Goal: Navigation & Orientation: Go to known website

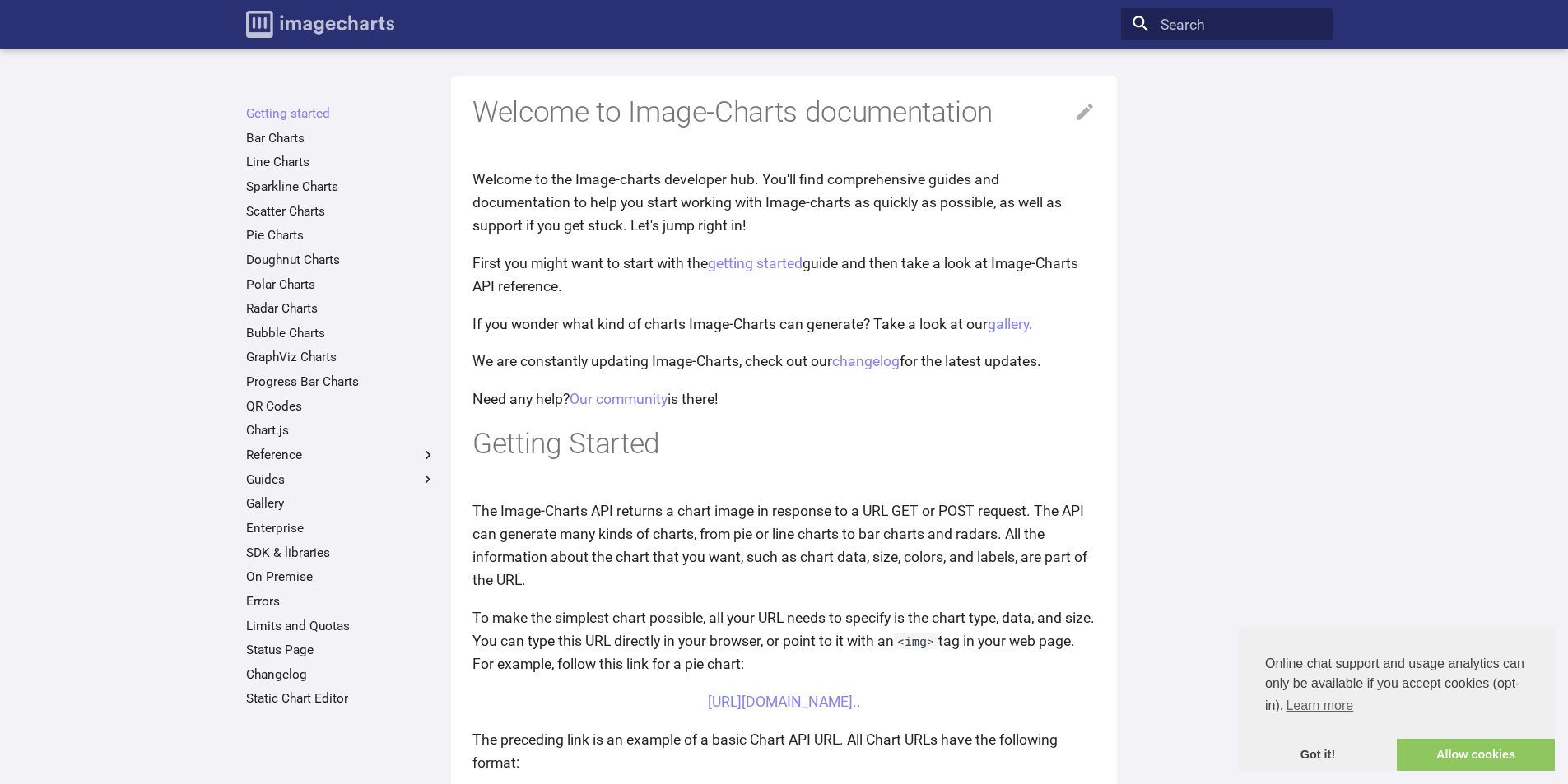
click at [319, 30] on img "Image-Charts documentation" at bounding box center [320, 24] width 148 height 27
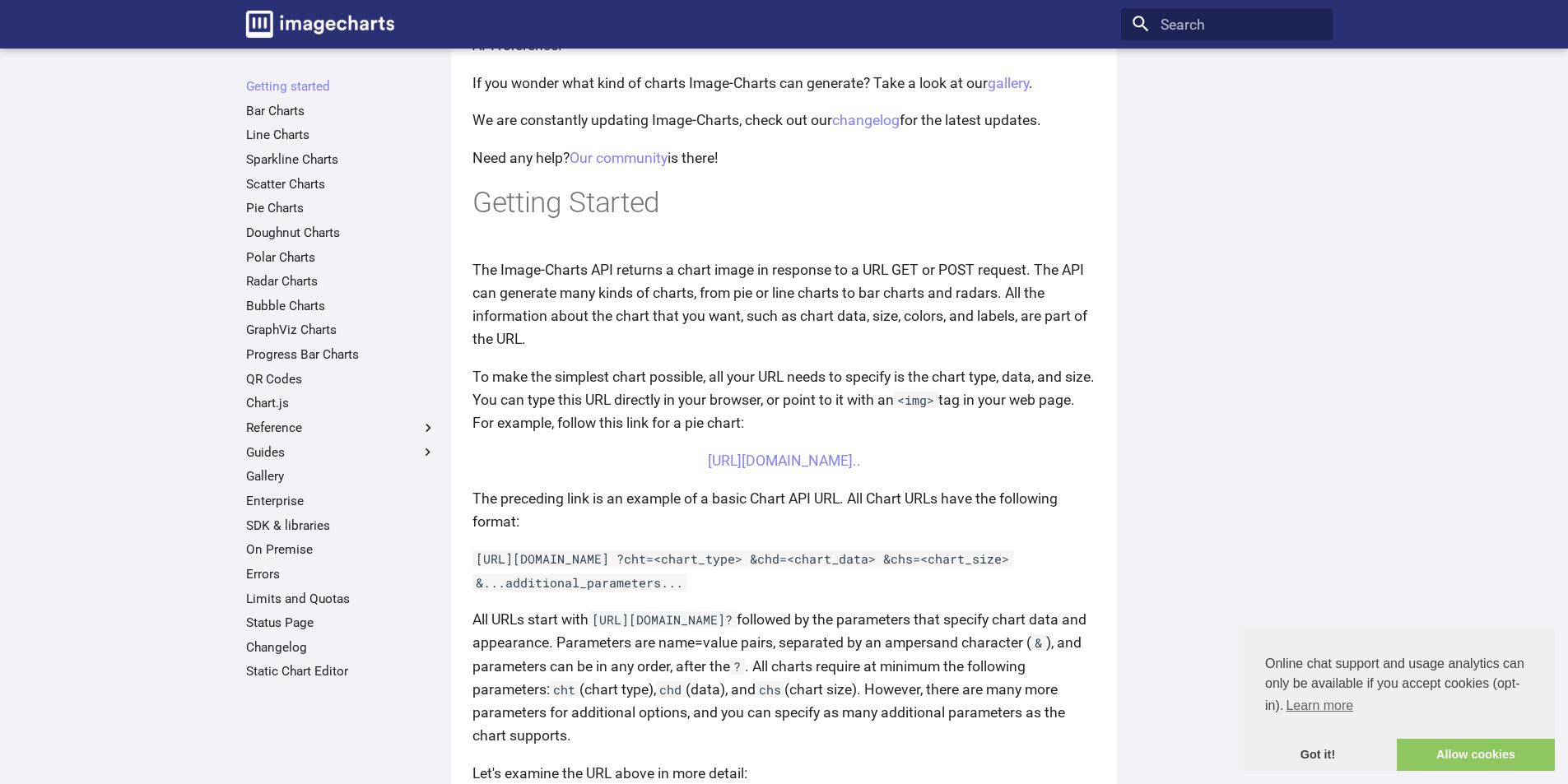
scroll to position [247, 0]
